Goal: Find specific page/section: Find specific page/section

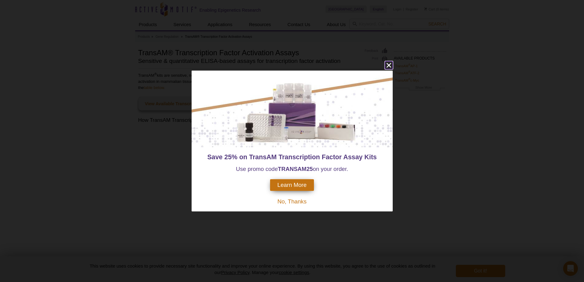
click at [391, 66] on icon "close" at bounding box center [389, 65] width 8 height 8
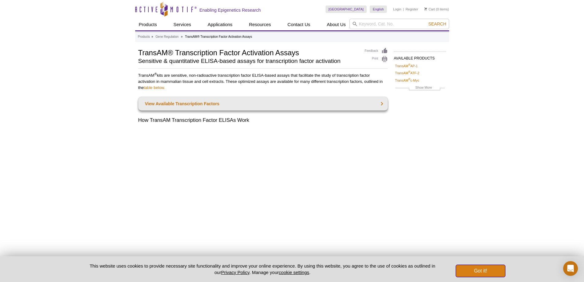
click at [483, 270] on button "Got it!" at bounding box center [480, 271] width 49 height 12
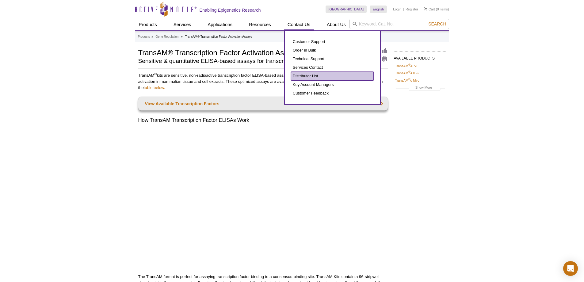
click at [304, 73] on link "Distributor List" at bounding box center [332, 76] width 83 height 9
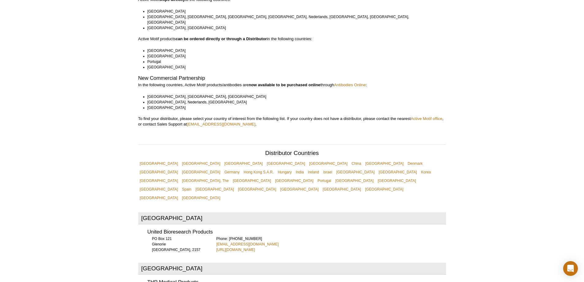
scroll to position [92, 0]
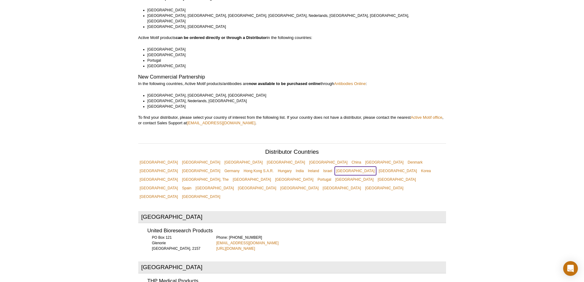
click at [376, 167] on link "[GEOGRAPHIC_DATA]" at bounding box center [355, 171] width 41 height 9
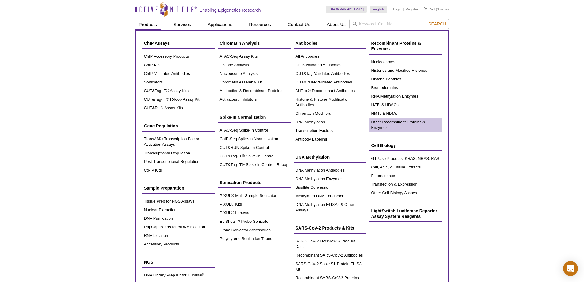
scroll to position [31, 0]
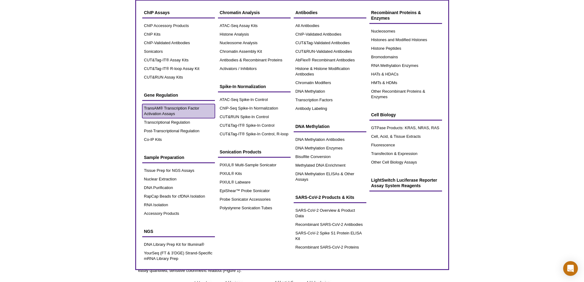
click at [181, 108] on link "TransAM® Transcription Factor Activation Assays" at bounding box center [178, 111] width 73 height 14
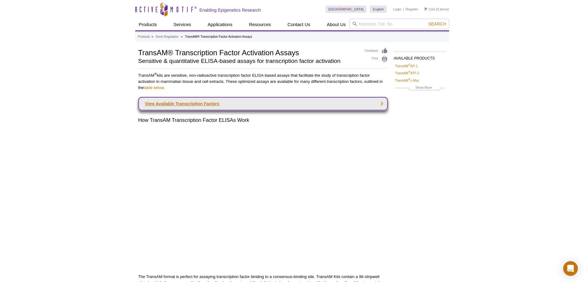
click at [195, 105] on link "View Available Transcription Factors" at bounding box center [263, 103] width 250 height 13
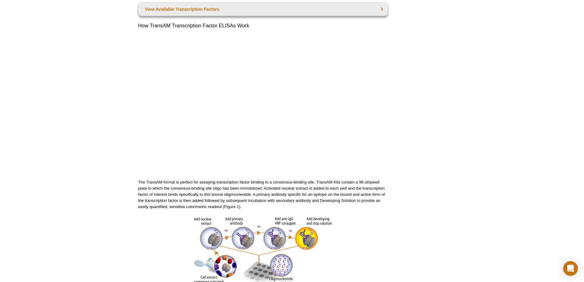
scroll to position [94, 0]
